Goal: Task Accomplishment & Management: Manage account settings

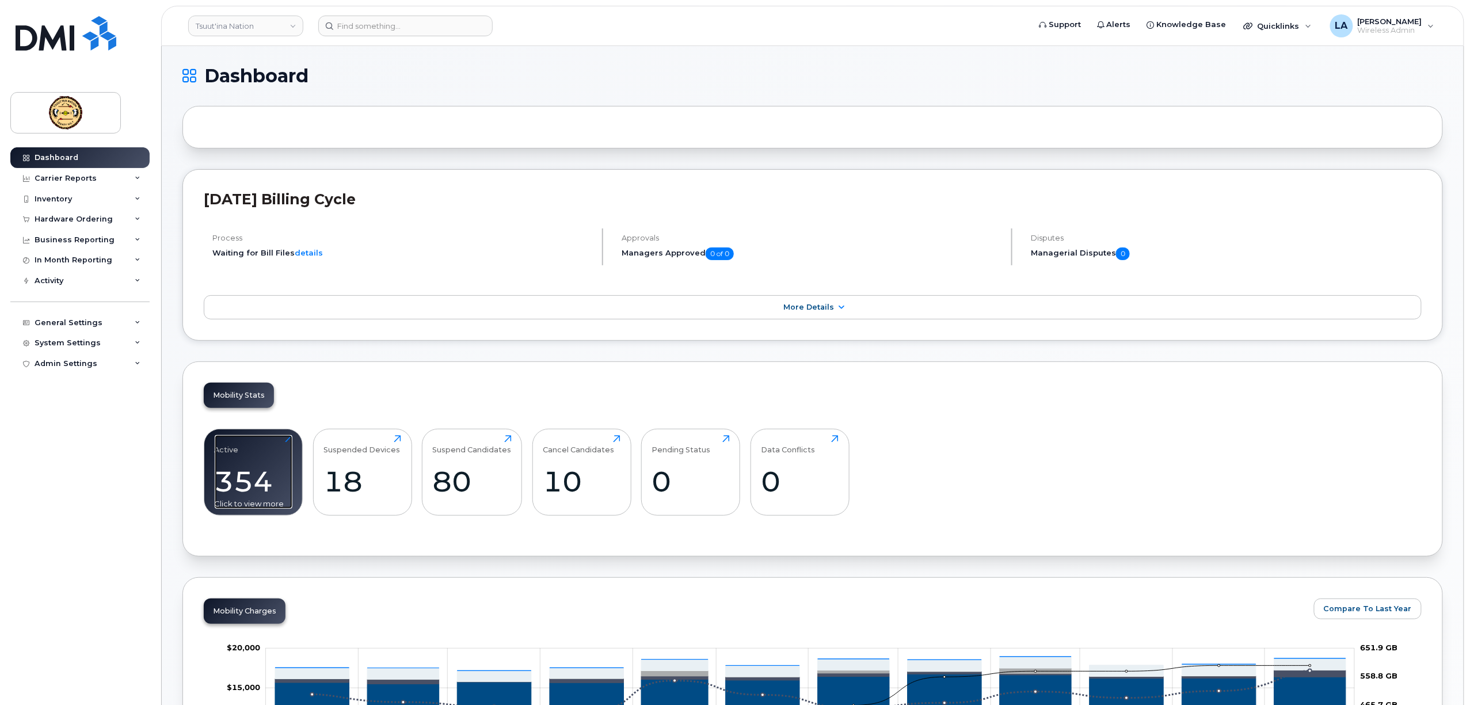
click at [240, 466] on div "354" at bounding box center [254, 482] width 78 height 34
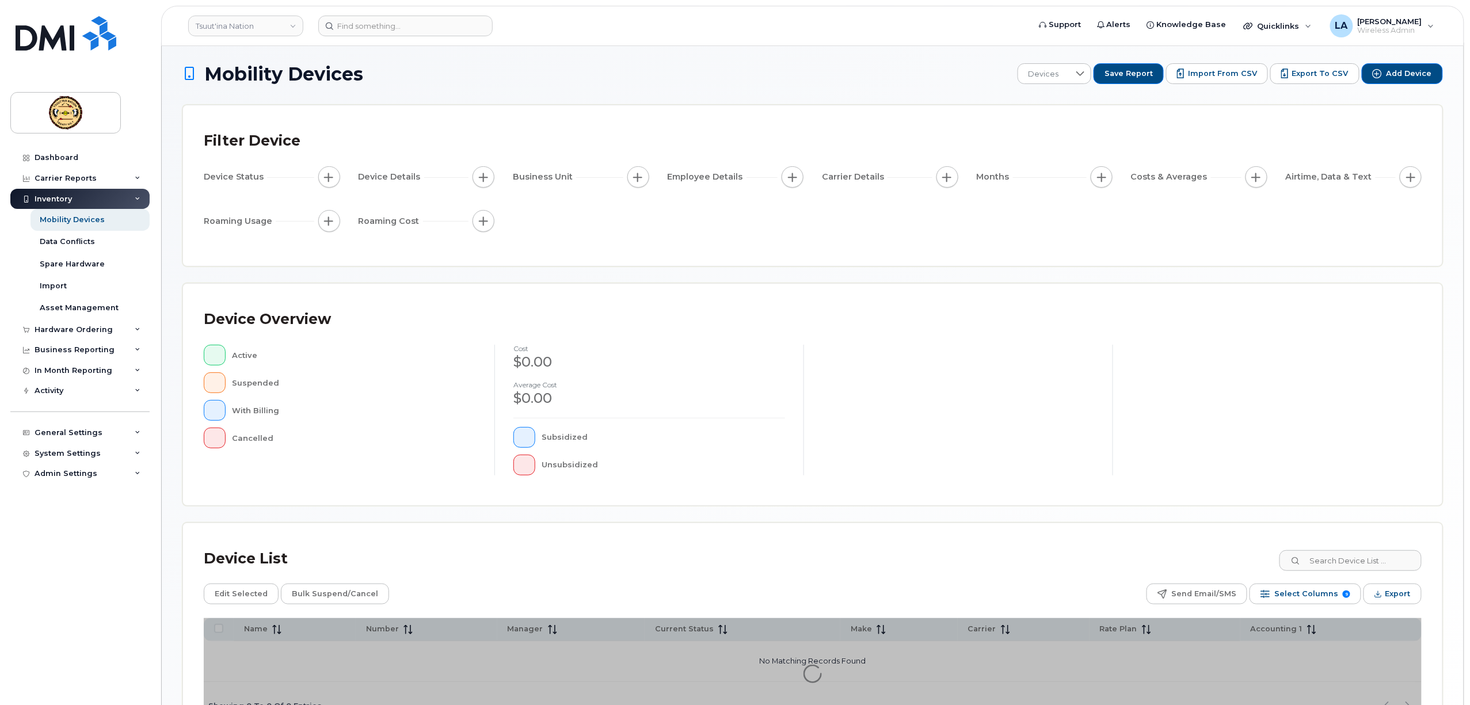
scroll to position [88, 0]
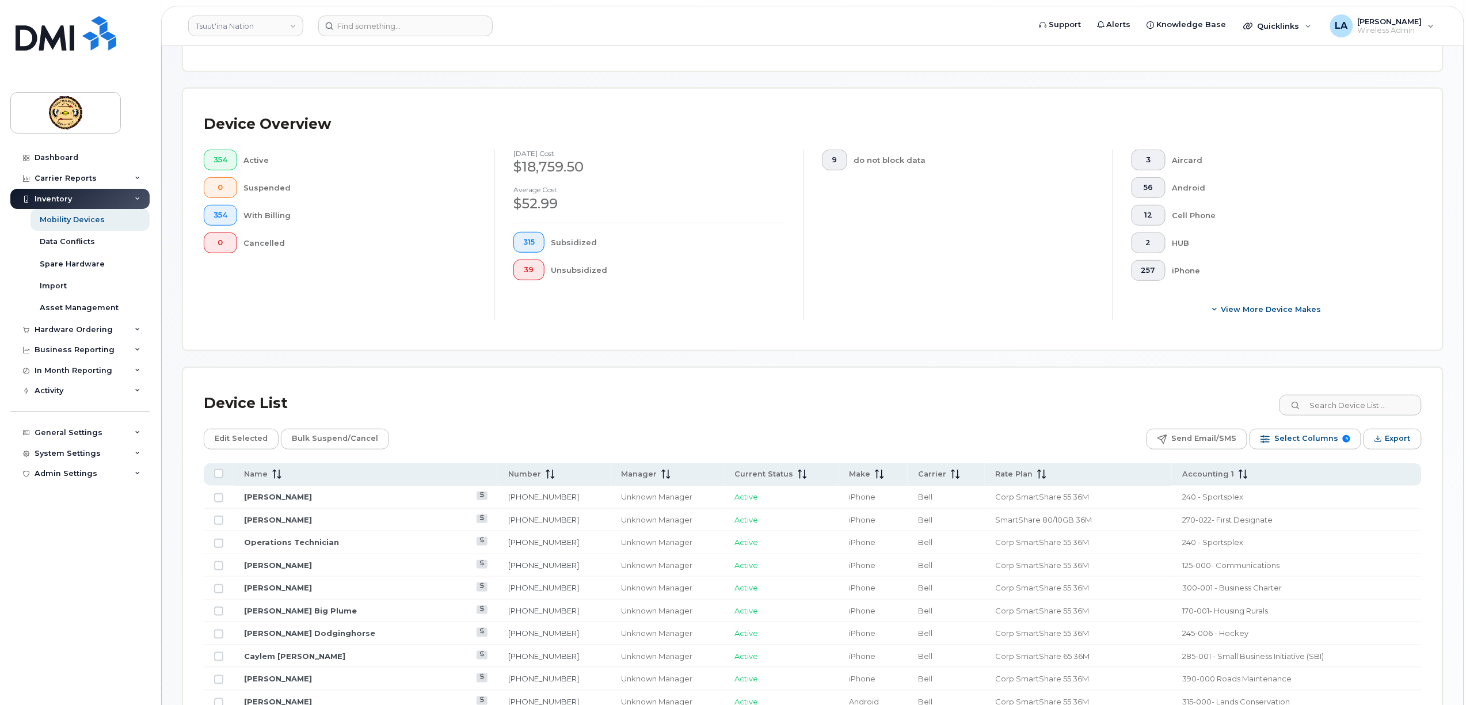
scroll to position [318, 0]
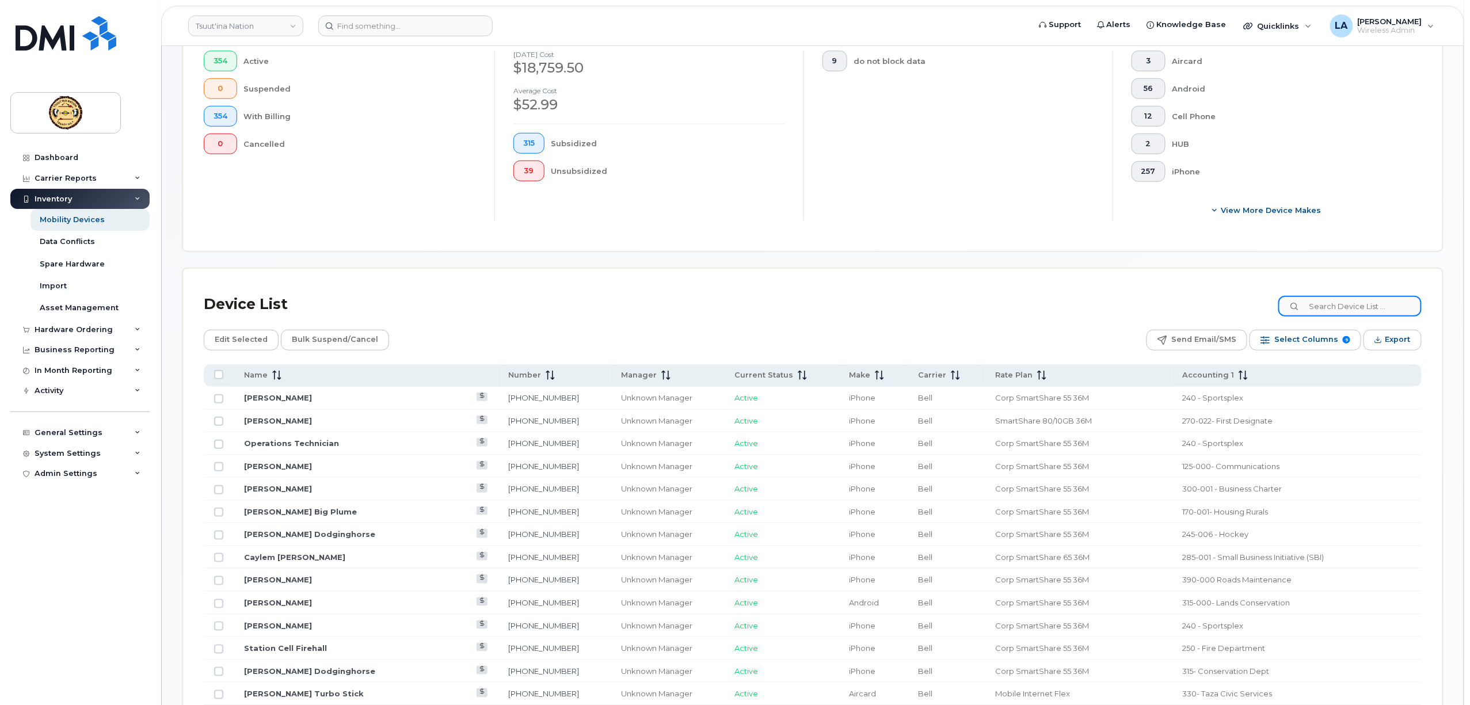
click at [1381, 310] on input at bounding box center [1350, 306] width 143 height 21
paste input "4033540985"
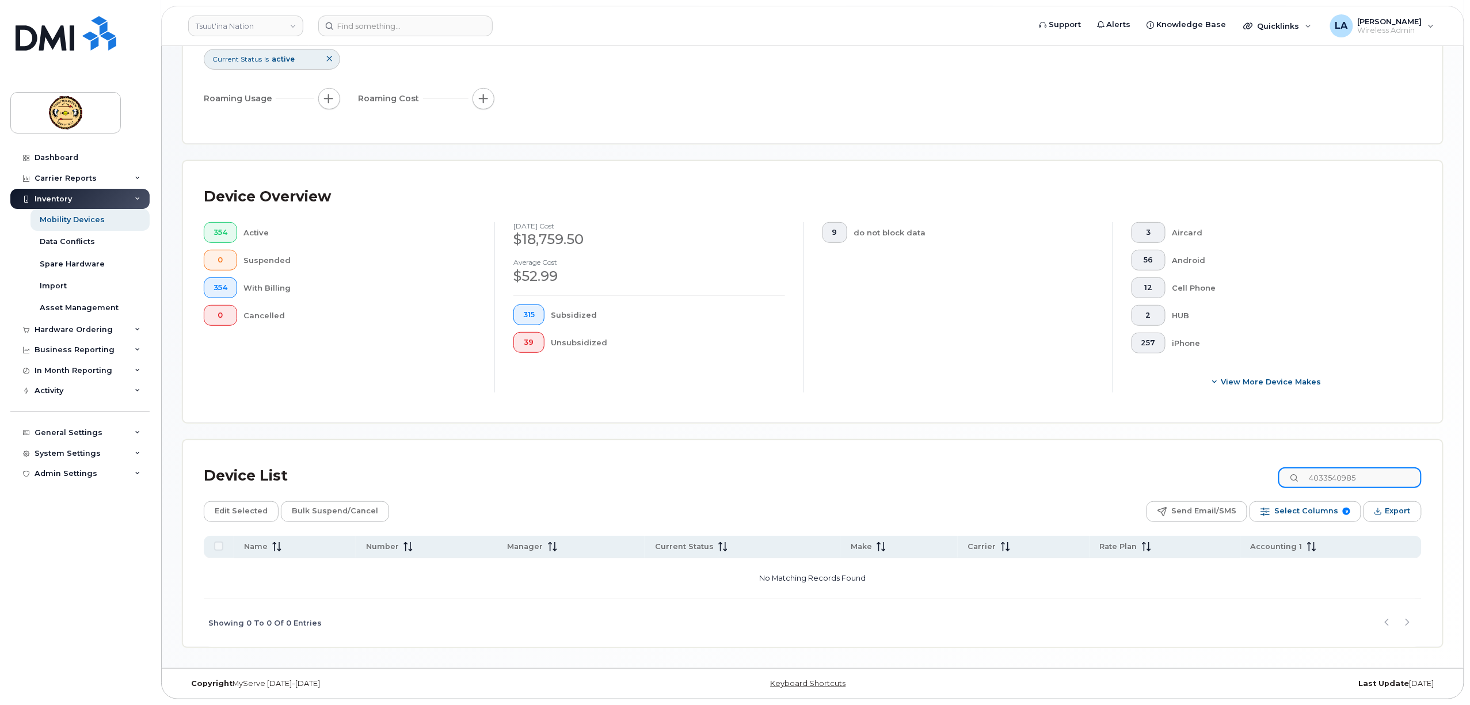
scroll to position [148, 0]
type input "4033540985"
click at [265, 261] on div "Suspended" at bounding box center [360, 260] width 233 height 21
click at [60, 154] on div "Dashboard" at bounding box center [57, 157] width 44 height 9
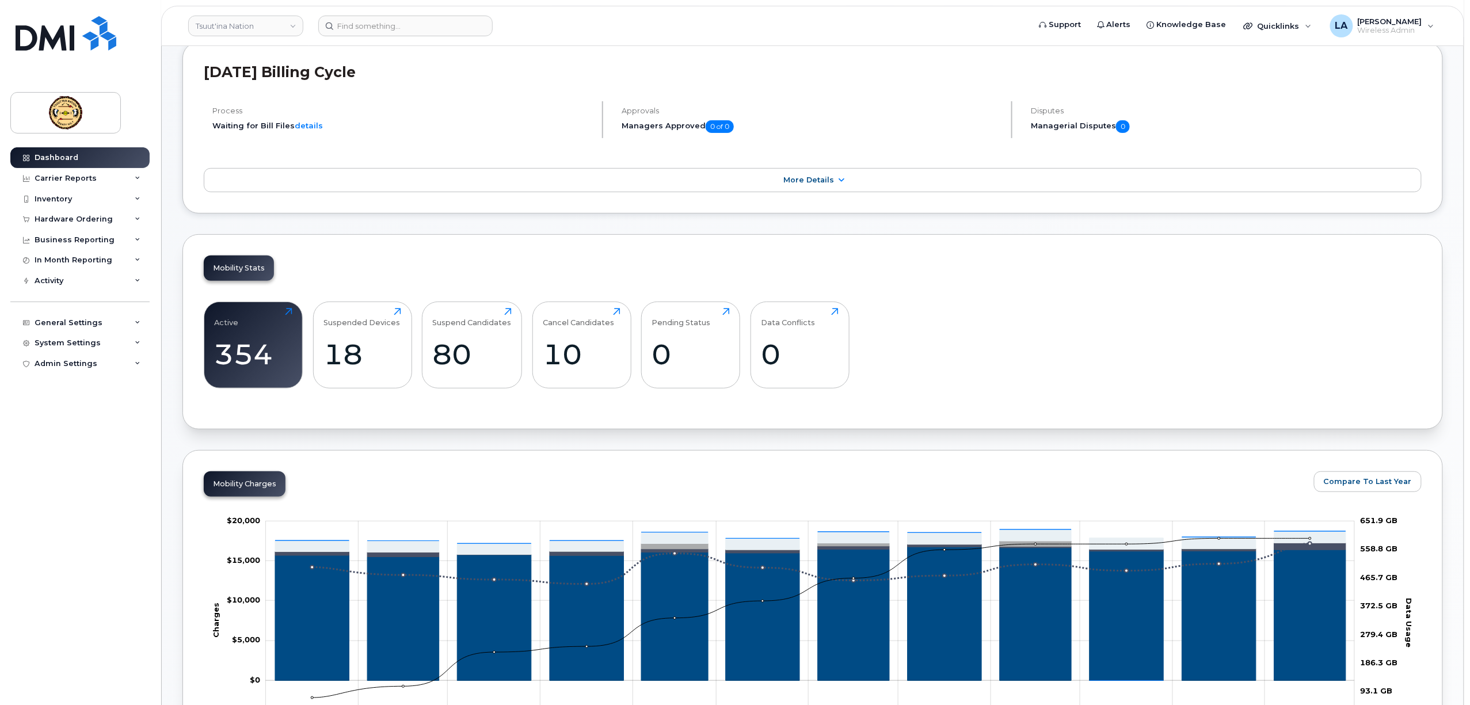
scroll to position [383, 0]
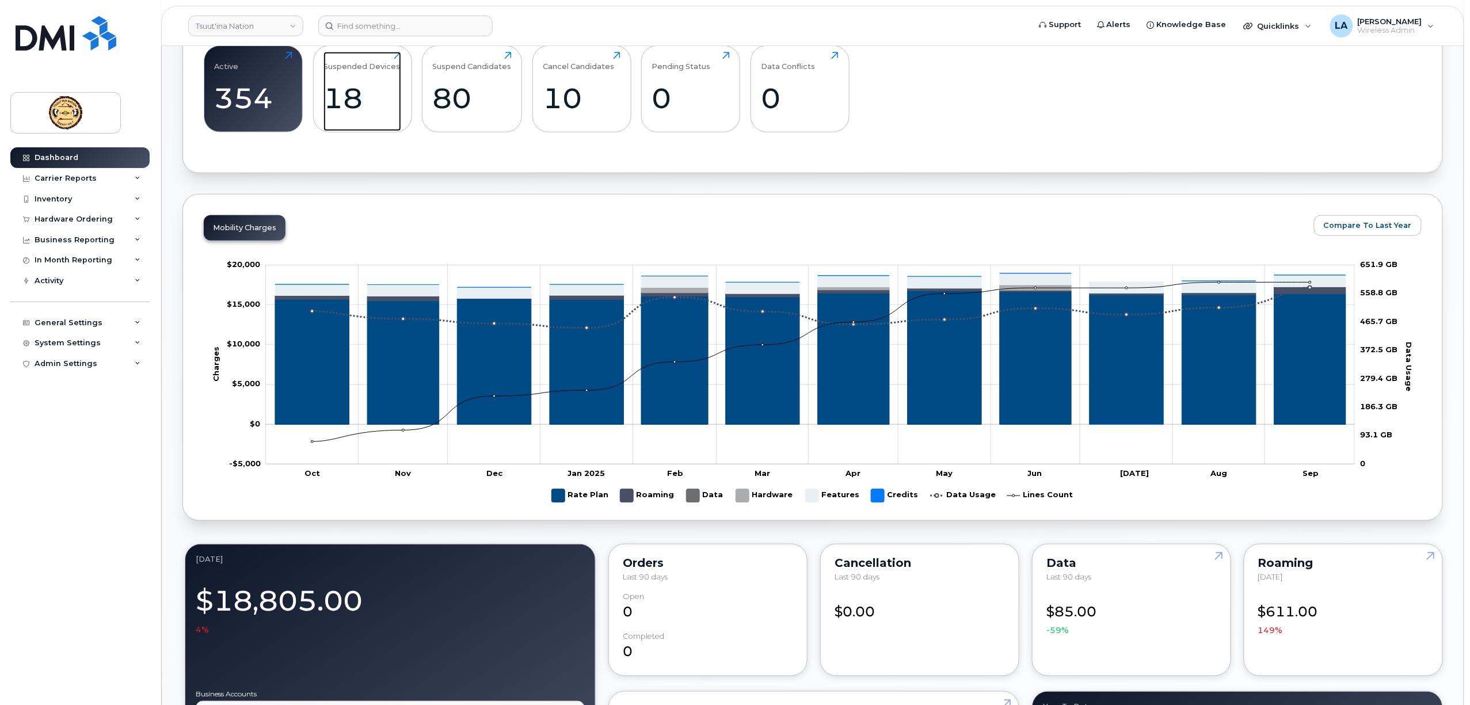
drag, startPoint x: 364, startPoint y: 104, endPoint x: 499, endPoint y: 202, distance: 165.7
click at [364, 104] on div "18" at bounding box center [363, 98] width 78 height 34
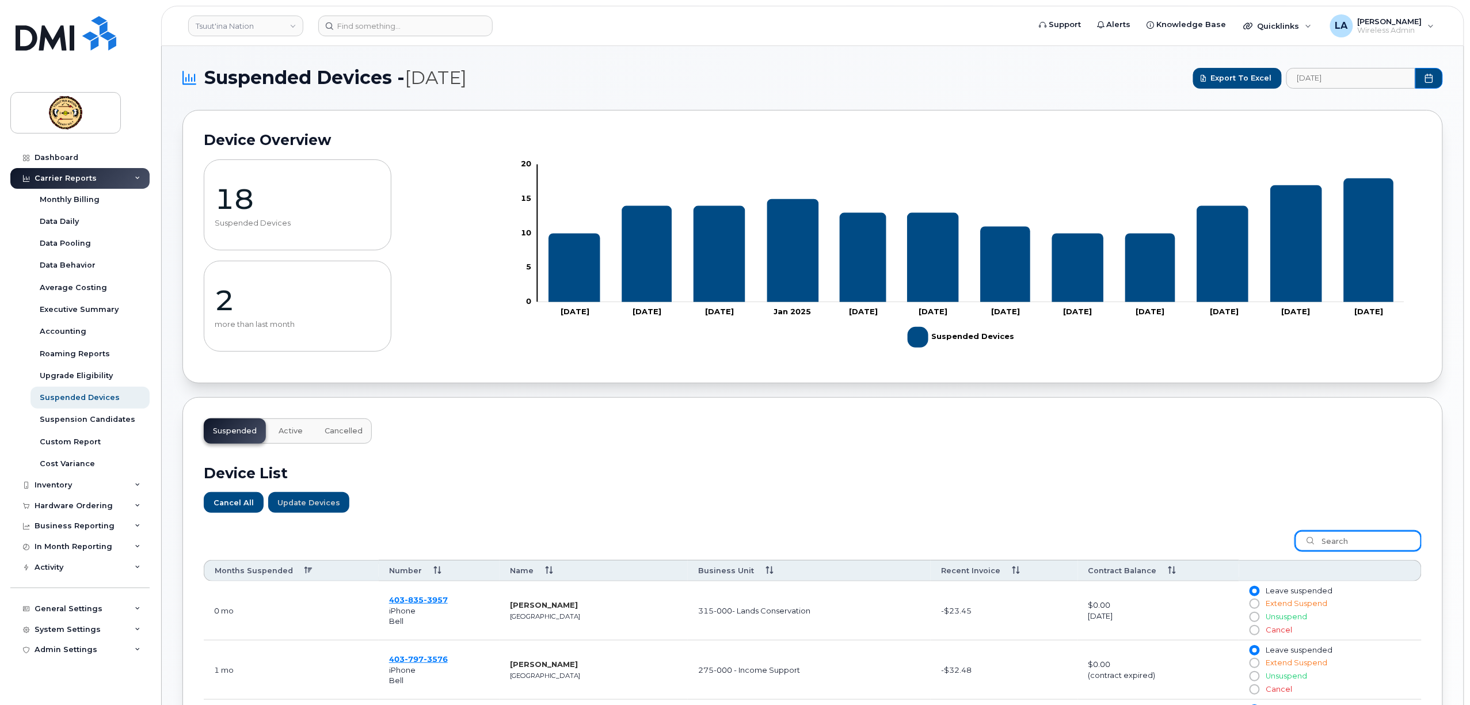
click at [1364, 537] on input "search" at bounding box center [1358, 541] width 127 height 21
paste input "4033540985"
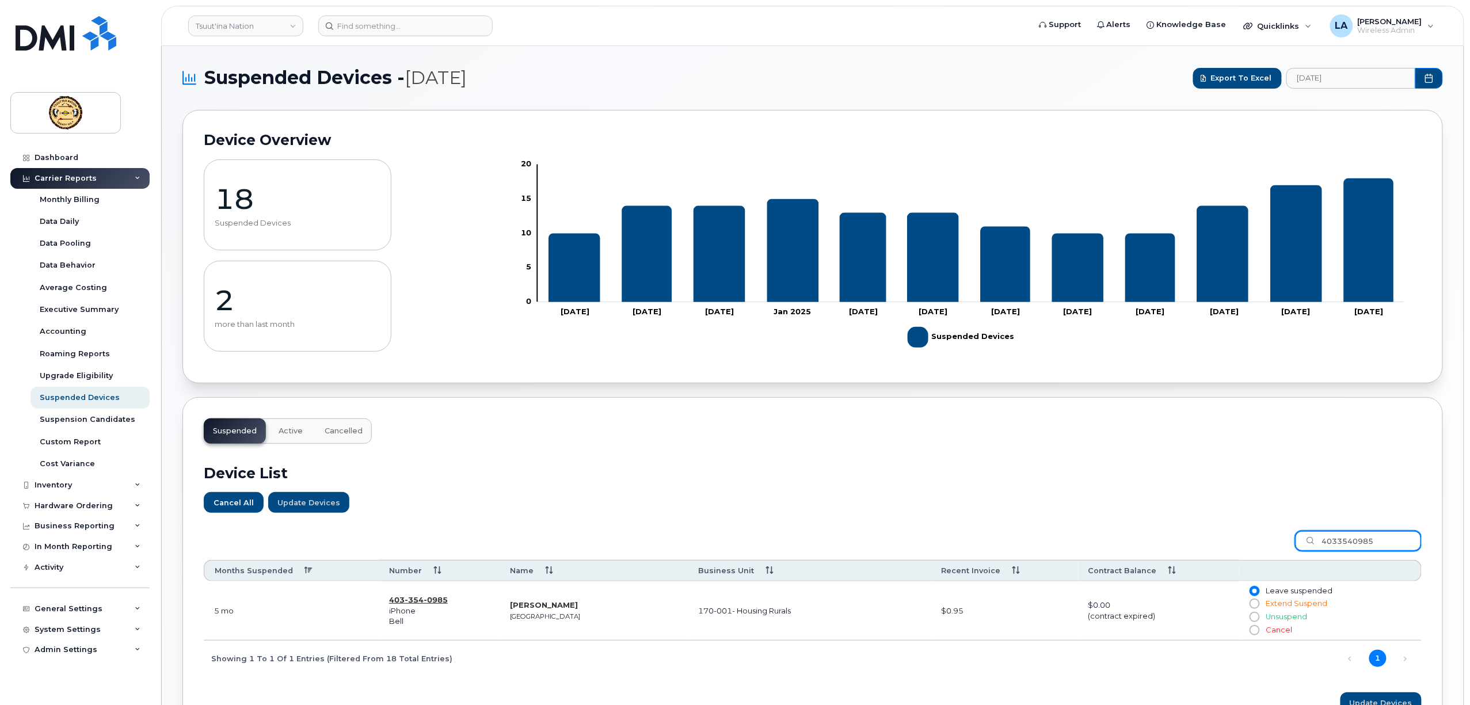
type input "4033540985"
click at [417, 602] on span "354" at bounding box center [414, 599] width 19 height 9
click at [1384, 28] on span "Wireless Admin" at bounding box center [1390, 30] width 64 height 9
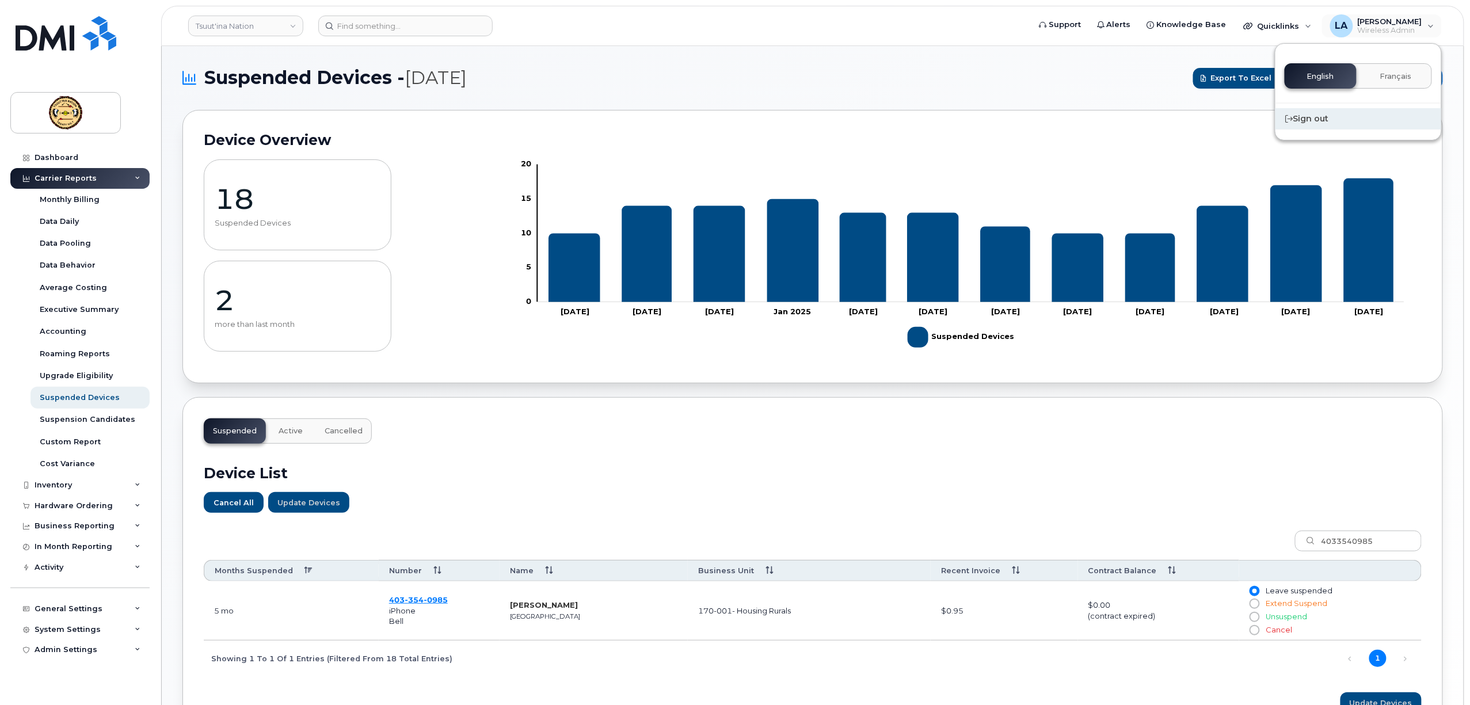
click at [1318, 114] on div "Sign out" at bounding box center [1359, 118] width 166 height 21
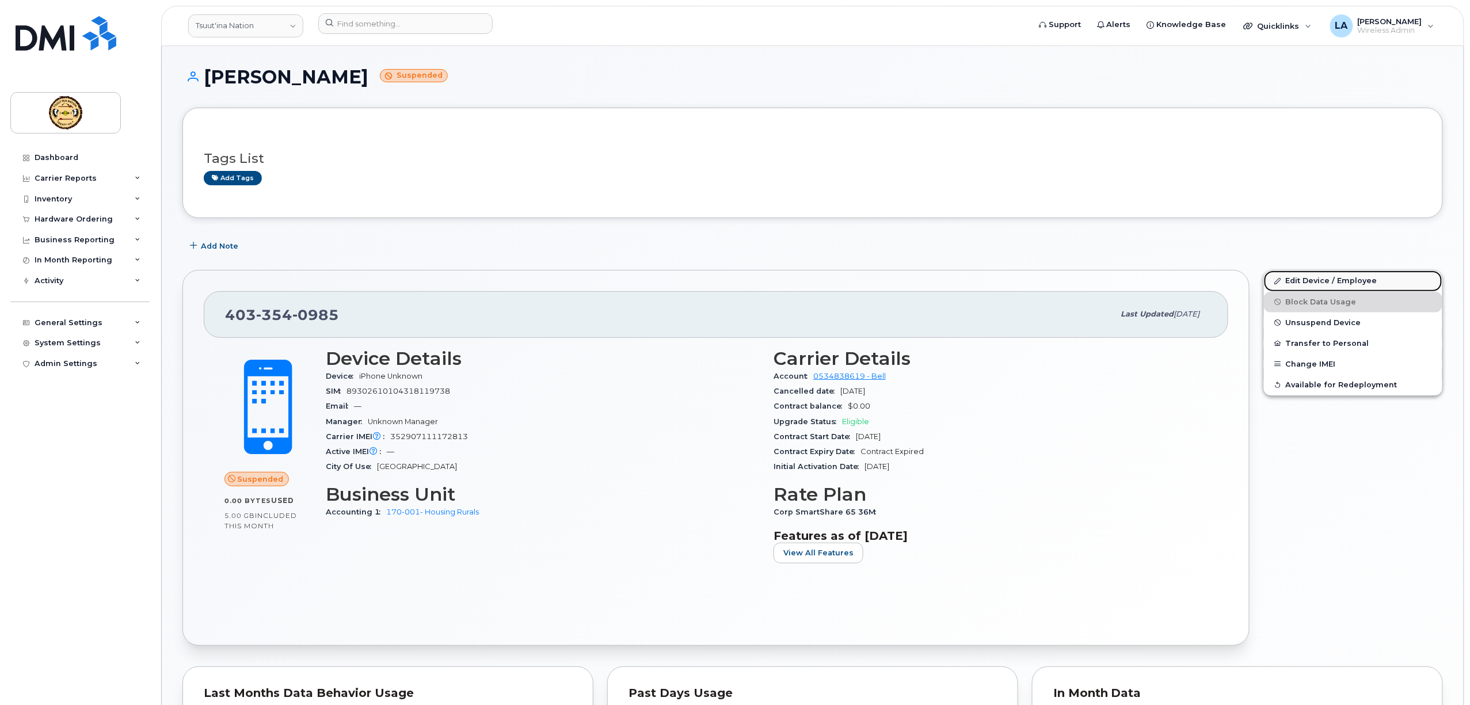
click at [1293, 278] on link "Edit Device / Employee" at bounding box center [1353, 281] width 178 height 21
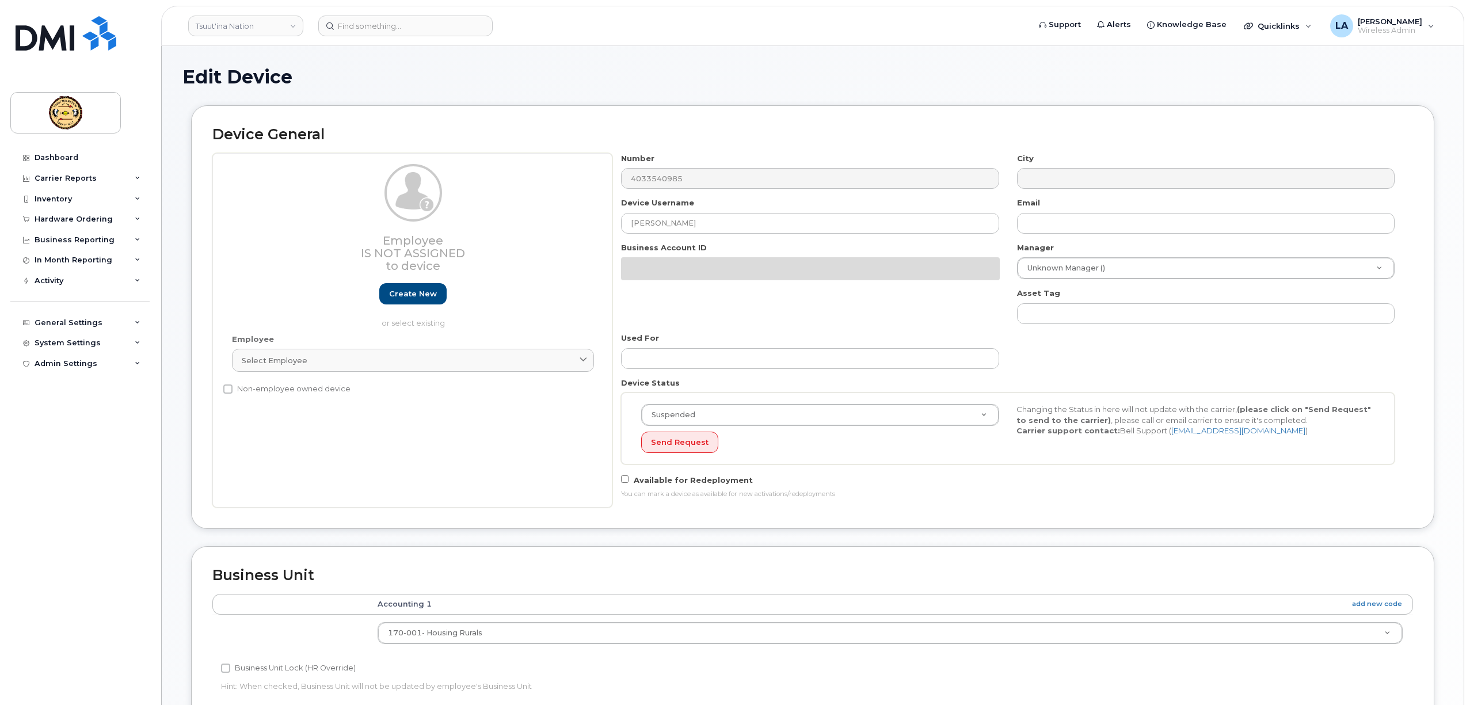
select select "273750"
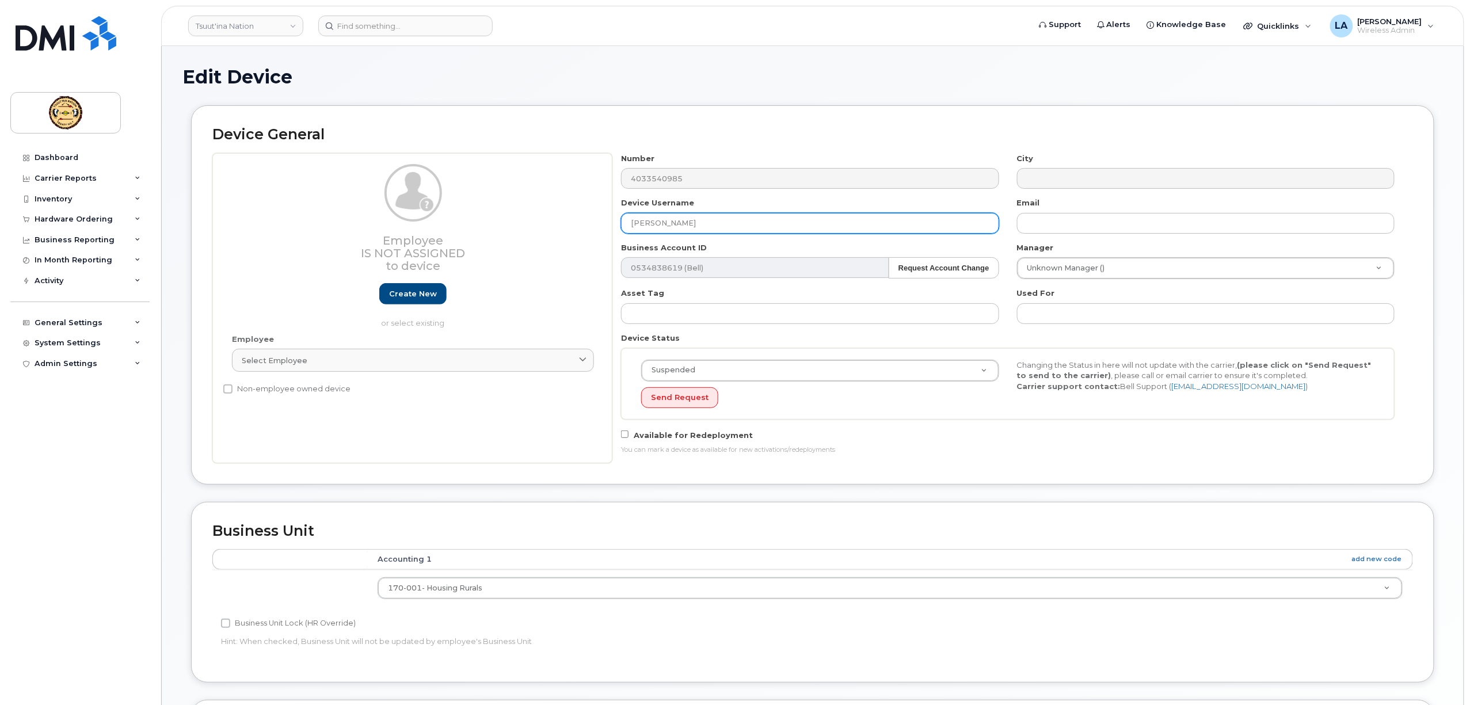
drag, startPoint x: 669, startPoint y: 228, endPoint x: 516, endPoint y: 228, distance: 153.1
click at [519, 228] on div "Employee Is not assigned to device Create new or select existing Employee Selec…" at bounding box center [812, 308] width 1201 height 310
click at [675, 222] on input "text" at bounding box center [810, 223] width 378 height 21
paste input "Nathan BIG BULL"
drag, startPoint x: 706, startPoint y: 222, endPoint x: 662, endPoint y: 221, distance: 43.8
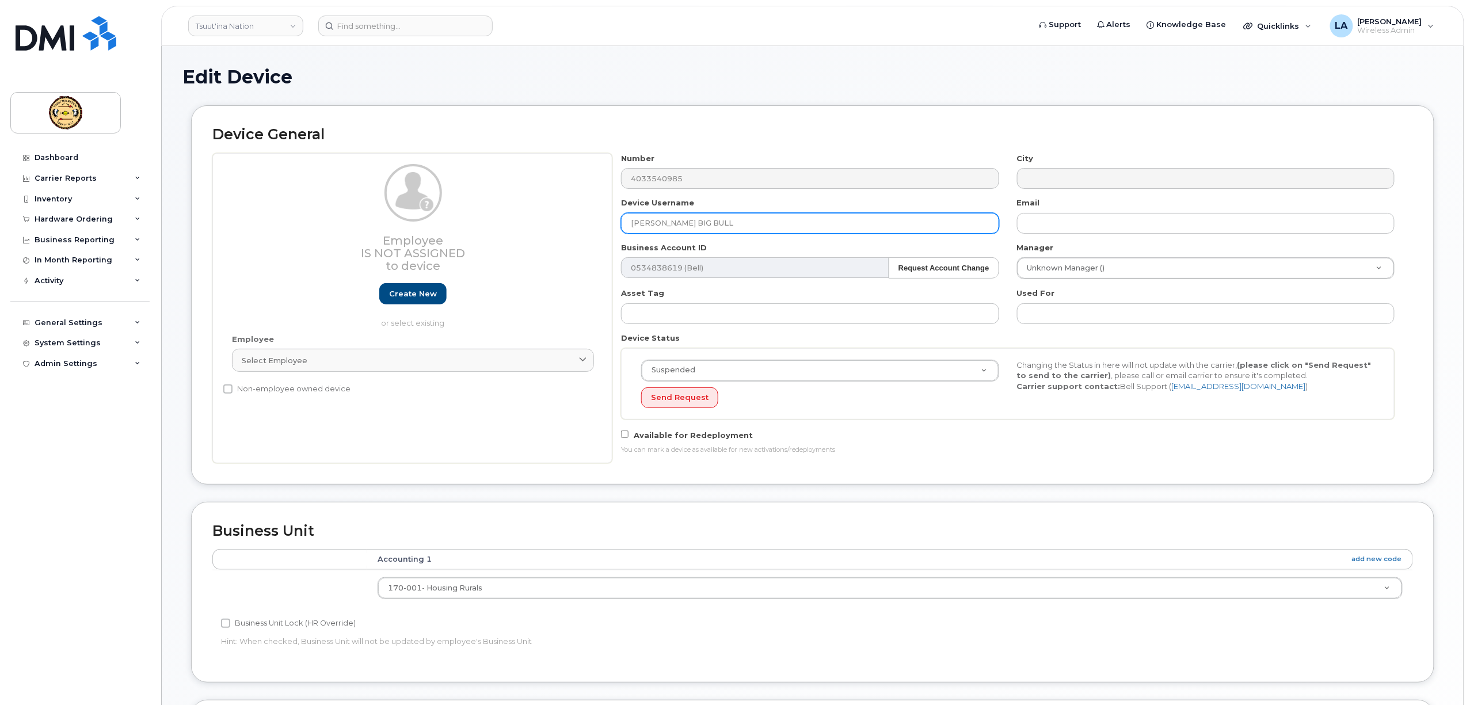
click at [662, 221] on input "Nathan BIG BULL" at bounding box center [810, 223] width 378 height 21
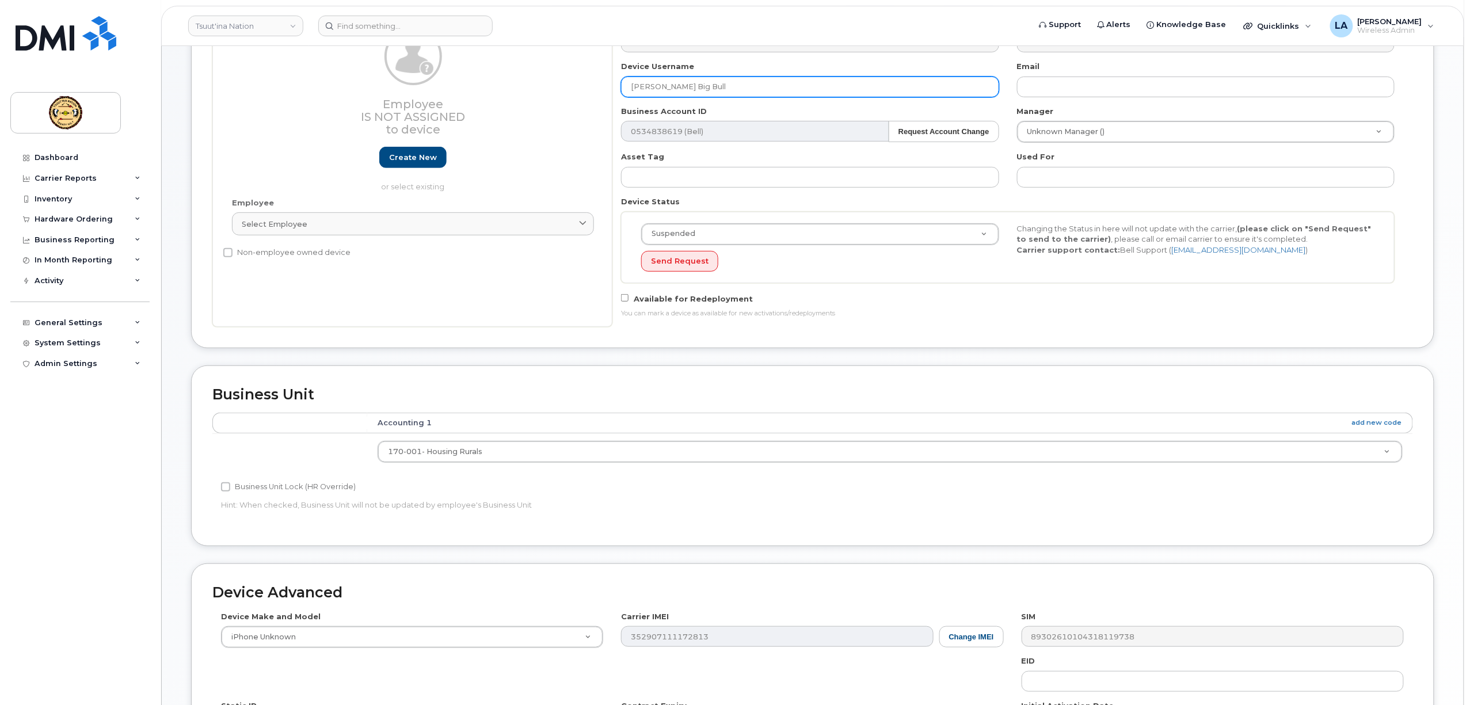
scroll to position [307, 0]
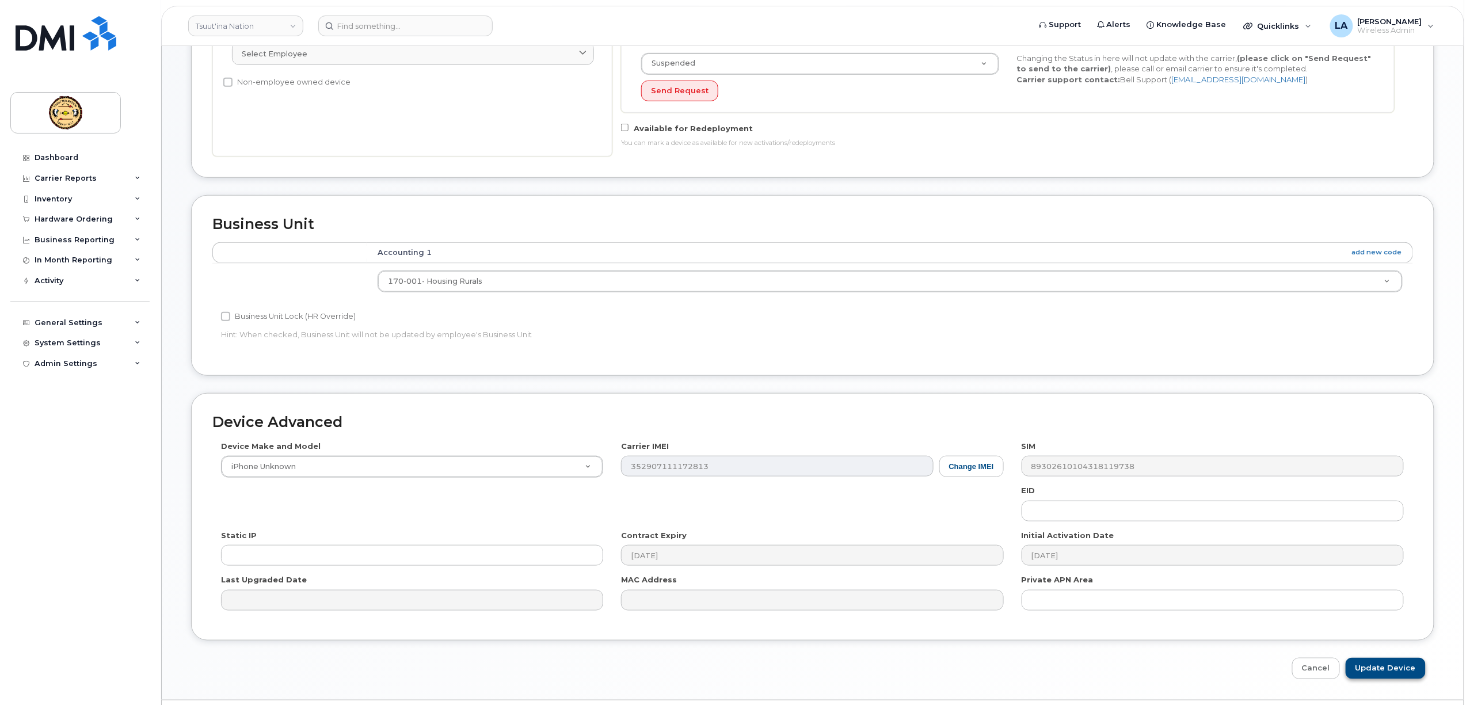
type input "[PERSON_NAME] Big Bull"
click at [1380, 668] on input "Update Device" at bounding box center [1386, 668] width 80 height 21
type input "Saving..."
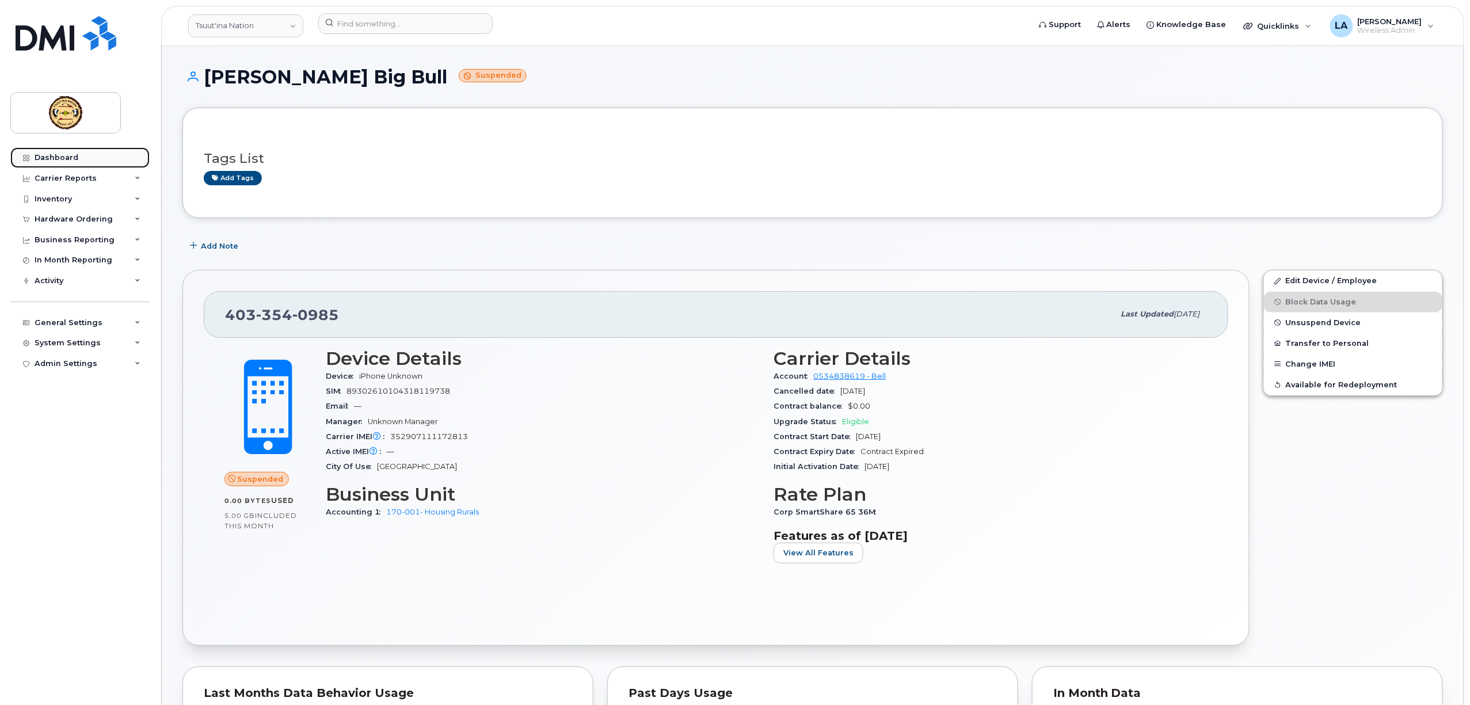
click at [58, 157] on div "Dashboard" at bounding box center [57, 157] width 44 height 9
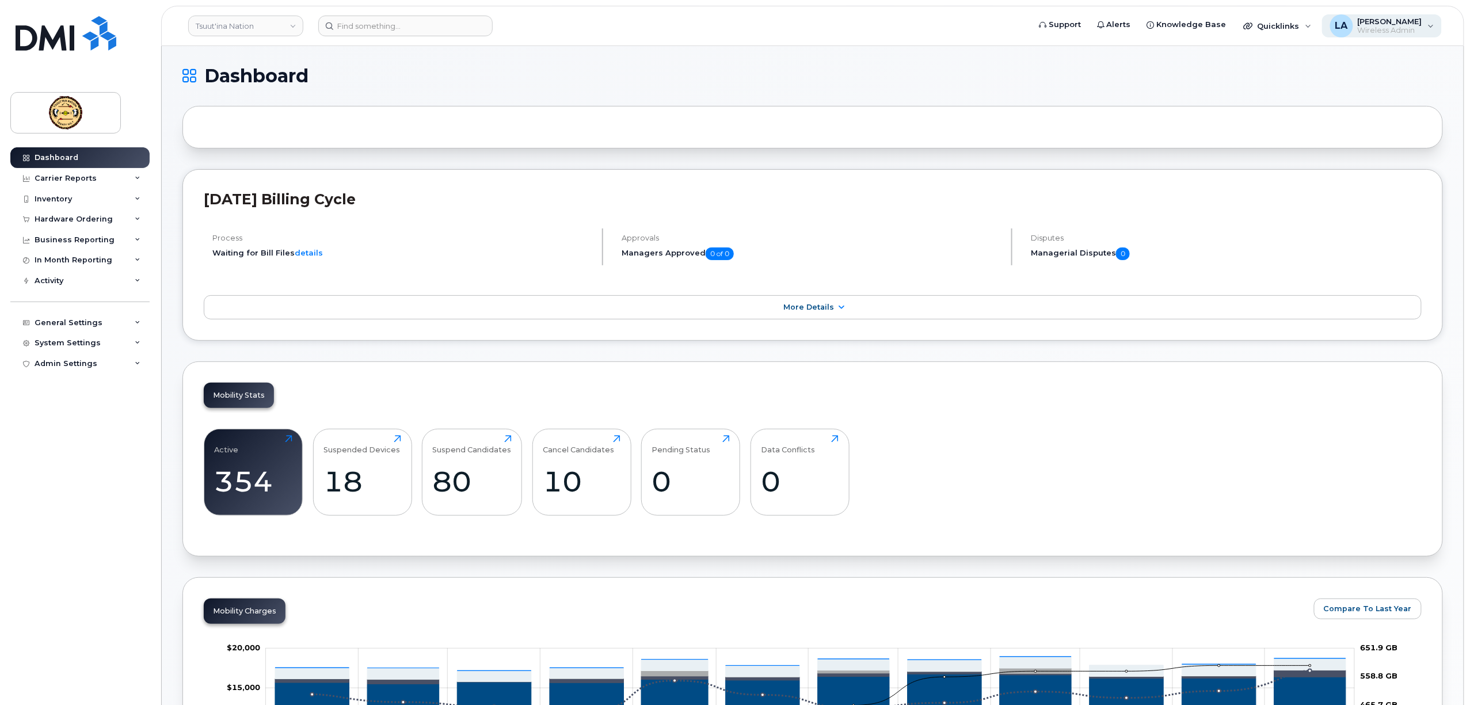
click at [1406, 22] on span "[PERSON_NAME]" at bounding box center [1390, 21] width 64 height 9
click at [1315, 114] on div "Sign out" at bounding box center [1359, 118] width 166 height 21
